Goal: Information Seeking & Learning: Learn about a topic

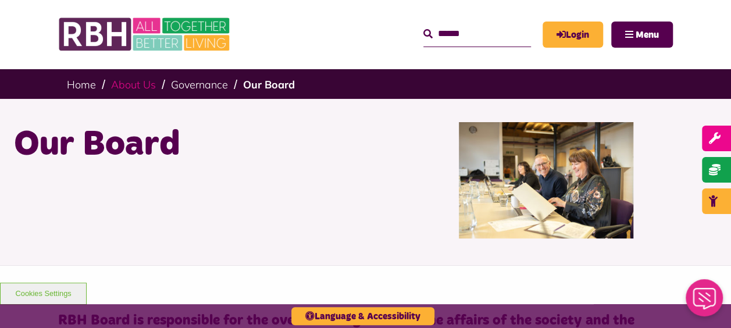
click at [121, 80] on link "About Us" at bounding box center [133, 84] width 45 height 13
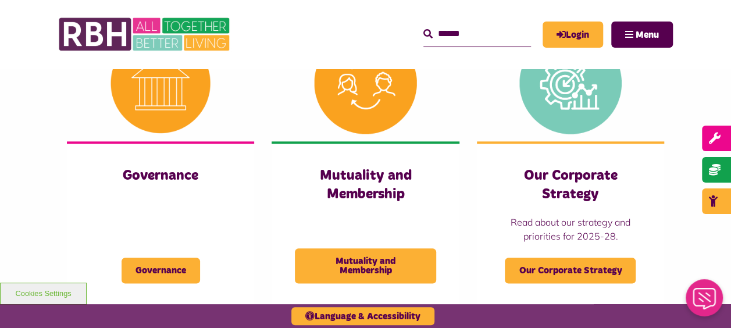
scroll to position [582, 0]
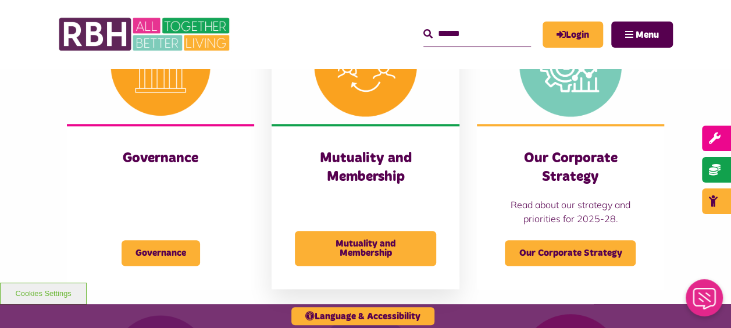
click at [365, 94] on img at bounding box center [365, 65] width 187 height 117
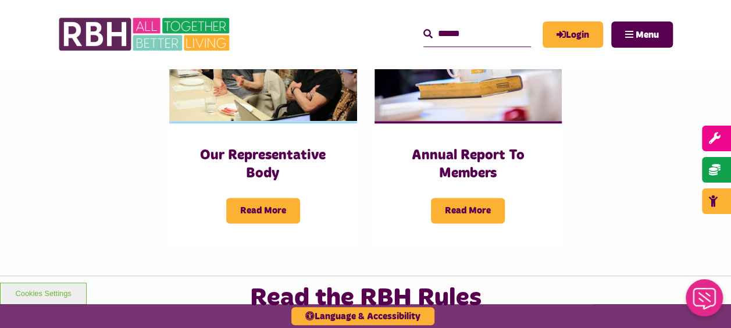
scroll to position [698, 0]
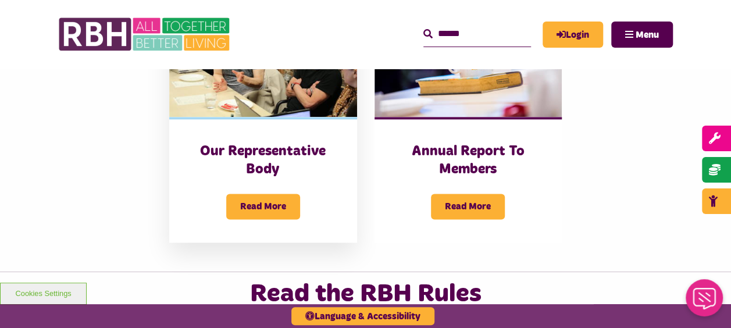
click at [307, 118] on div "Our Representative Body Read More" at bounding box center [262, 179] width 187 height 125
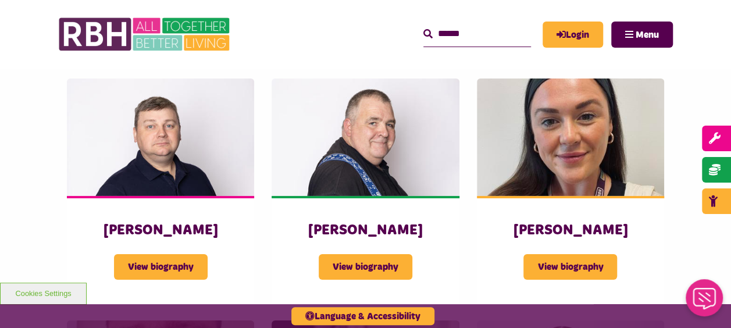
scroll to position [1920, 0]
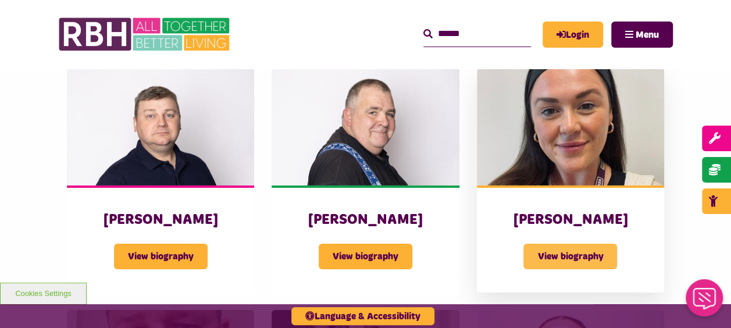
click at [576, 255] on span "View biography" at bounding box center [571, 257] width 94 height 26
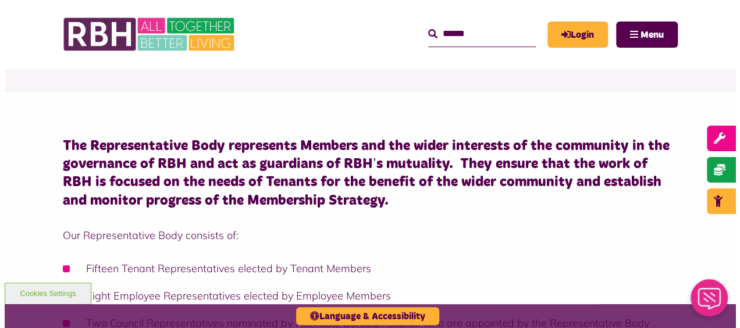
scroll to position [233, 0]
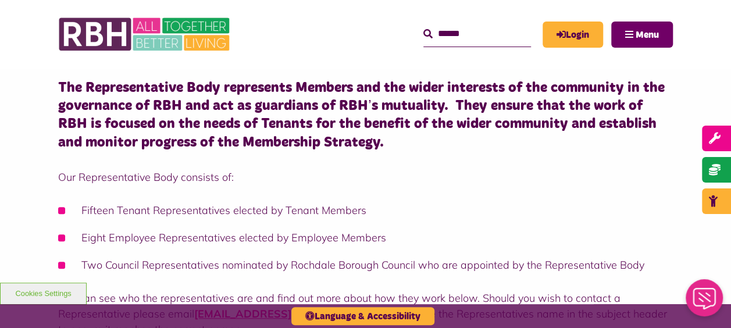
click at [656, 33] on span "Menu" at bounding box center [647, 34] width 23 height 9
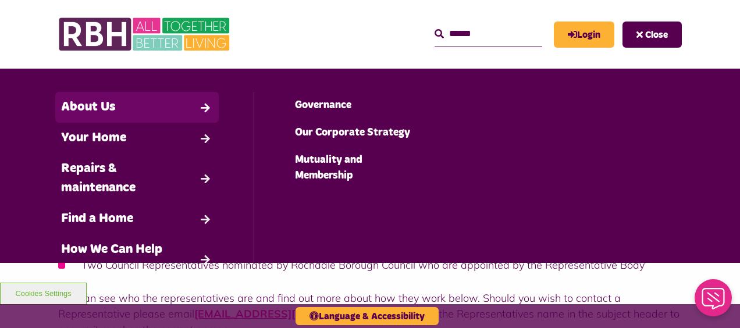
click at [113, 101] on link "About Us" at bounding box center [136, 107] width 163 height 31
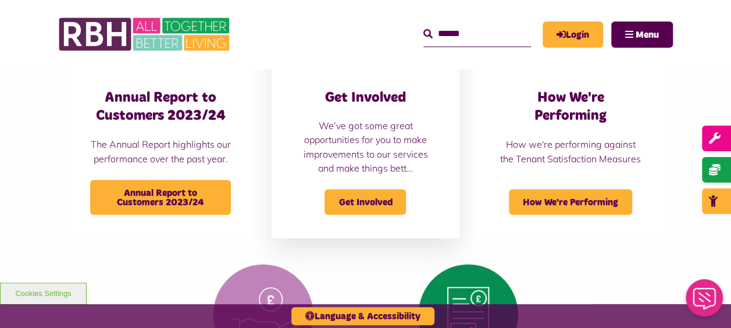
scroll to position [931, 0]
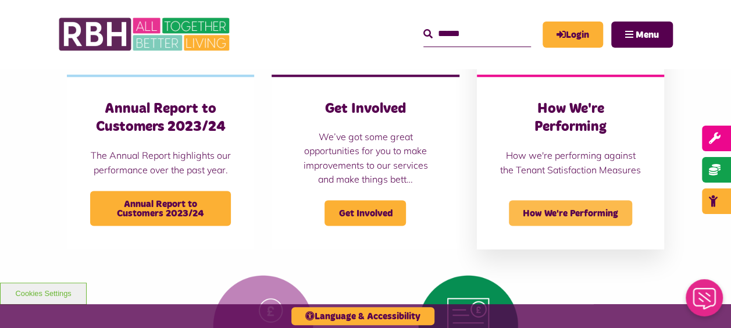
click at [577, 223] on span "How We're Performing" at bounding box center [570, 213] width 123 height 26
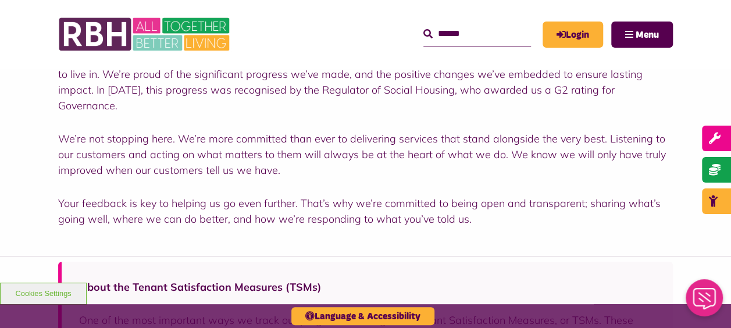
scroll to position [349, 0]
